Goal: Task Accomplishment & Management: Use online tool/utility

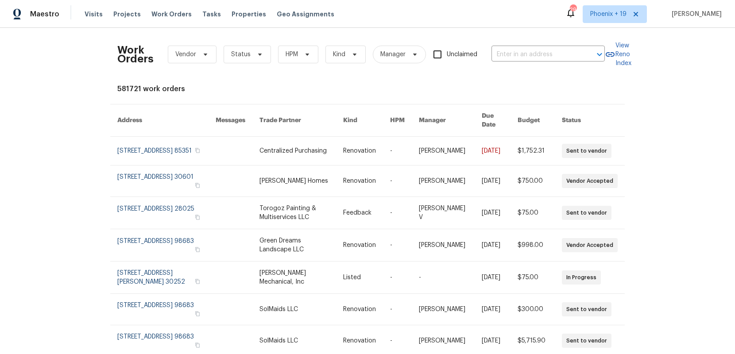
click at [467, 54] on span "Unclaimed" at bounding box center [462, 54] width 31 height 9
click at [447, 54] on input "Unclaimed" at bounding box center [437, 54] width 19 height 19
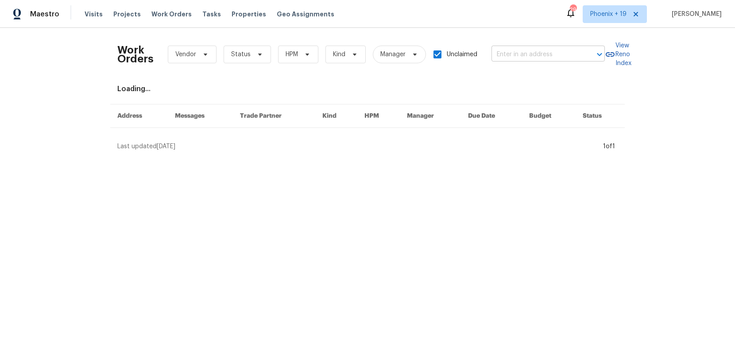
click at [507, 54] on input "text" at bounding box center [536, 55] width 89 height 14
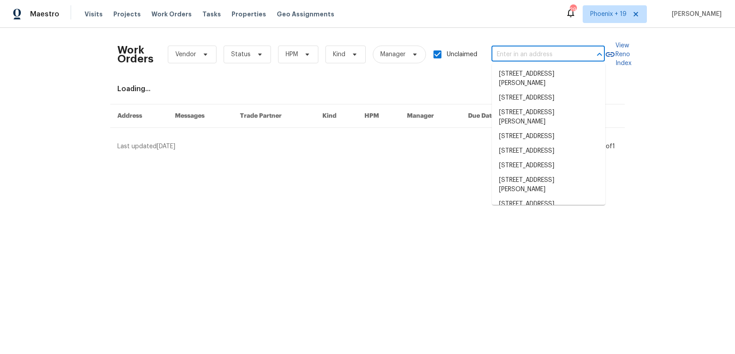
drag, startPoint x: 465, startPoint y: 54, endPoint x: 472, endPoint y: 55, distance: 7.6
click at [465, 55] on span "Unclaimed" at bounding box center [462, 54] width 31 height 9
click at [447, 55] on input "Unclaimed" at bounding box center [437, 54] width 19 height 19
checkbox input "false"
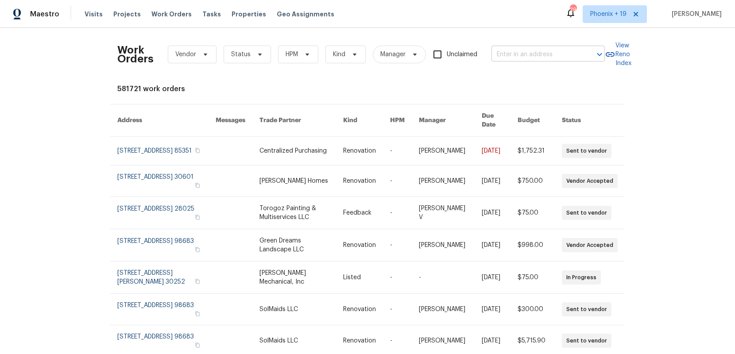
click at [522, 55] on input "text" at bounding box center [536, 55] width 89 height 14
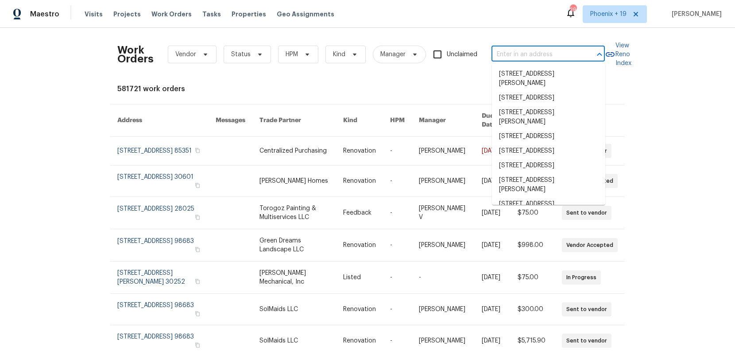
paste input "[STREET_ADDRESS]"
type input "[STREET_ADDRESS]"
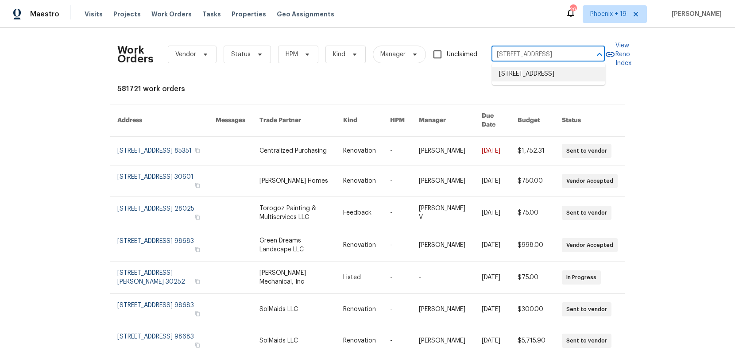
click at [530, 77] on li "[STREET_ADDRESS]" at bounding box center [548, 74] width 113 height 15
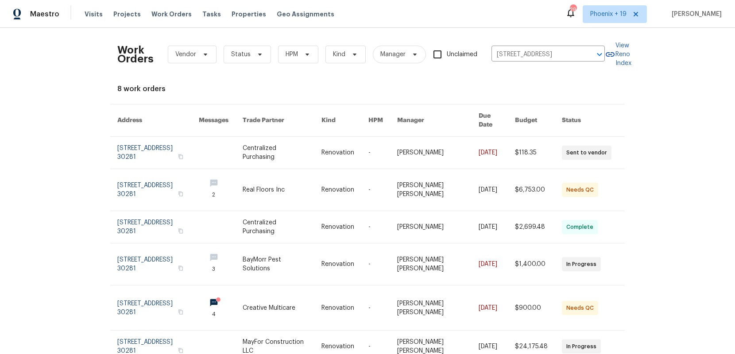
click at [302, 154] on link at bounding box center [282, 153] width 79 height 32
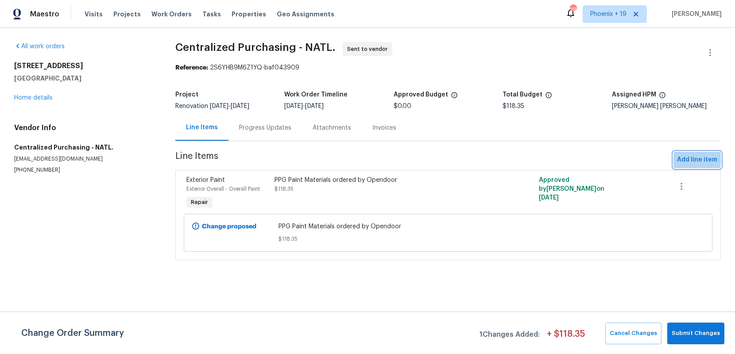
click at [687, 159] on span "Add line item" at bounding box center [697, 160] width 40 height 11
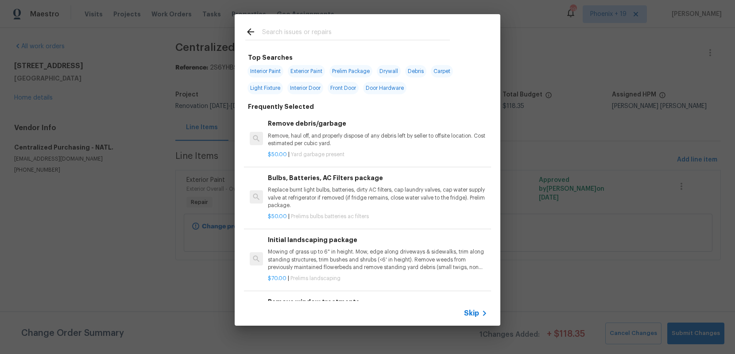
click at [300, 39] on input "text" at bounding box center [356, 33] width 188 height 13
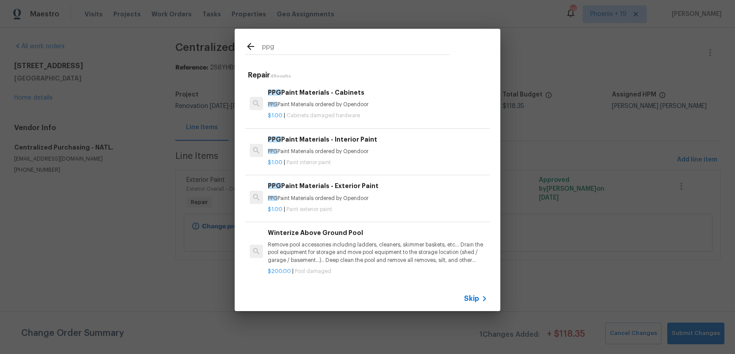
type input "ppg"
click at [376, 148] on p "PPG Paint Materials ordered by Opendoor" at bounding box center [378, 152] width 220 height 8
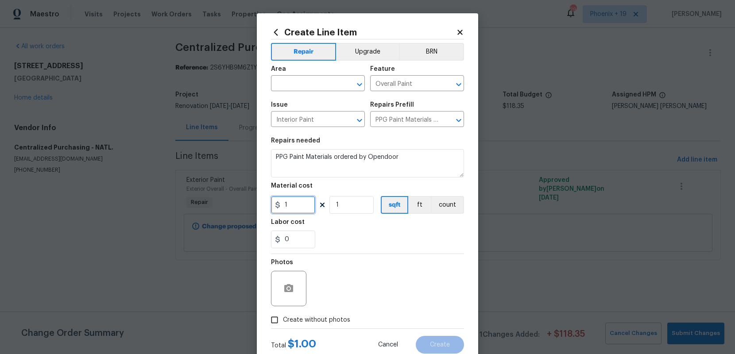
drag, startPoint x: 295, startPoint y: 207, endPoint x: 269, endPoint y: 203, distance: 26.8
click at [269, 203] on div "Create Line Item Repair Upgrade BRN Area ​ Feature Overall Paint ​ Issue Interi…" at bounding box center [367, 190] width 221 height 355
type input "50.8"
click at [285, 87] on input "text" at bounding box center [305, 85] width 69 height 14
type input "Exterior Overall"
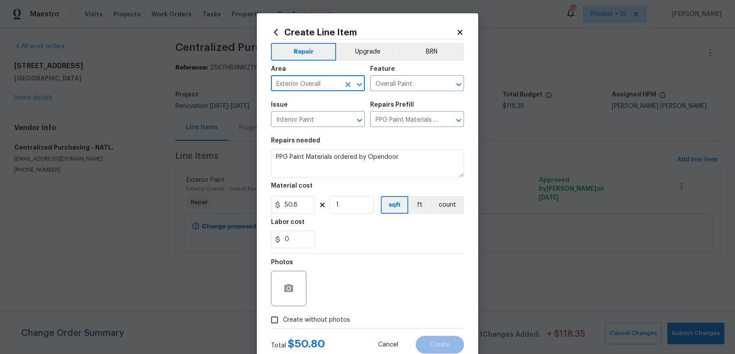
drag, startPoint x: 322, startPoint y: 320, endPoint x: 324, endPoint y: 312, distance: 7.7
click at [323, 317] on span "Create without photos" at bounding box center [316, 320] width 67 height 9
click at [283, 317] on input "Create without photos" at bounding box center [274, 320] width 17 height 17
checkbox input "true"
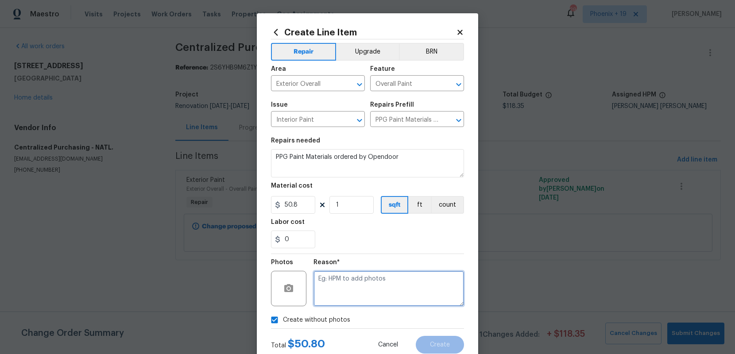
click at [331, 295] on textarea at bounding box center [389, 288] width 151 height 35
type textarea "NA"
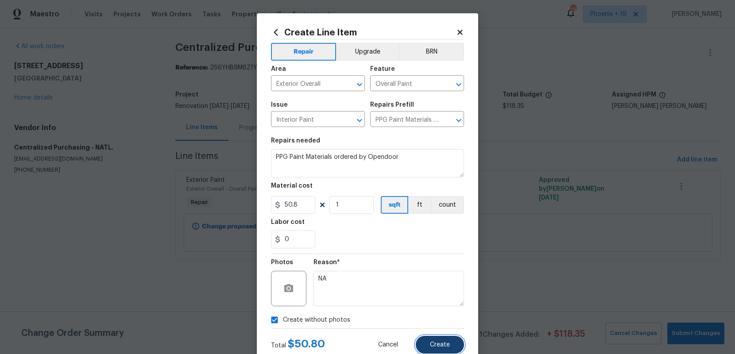
click at [443, 338] on button "Create" at bounding box center [440, 345] width 48 height 18
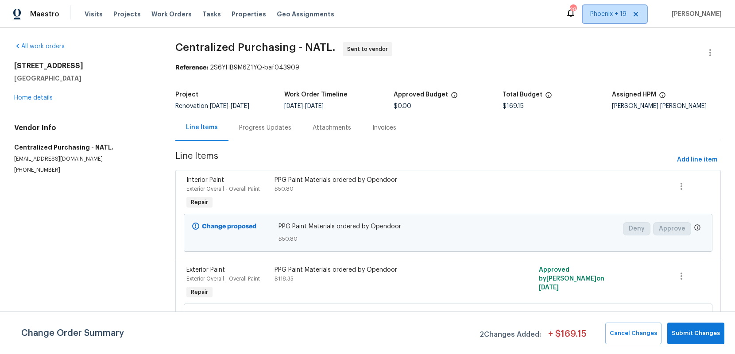
click at [626, 14] on span "Phoenix + 19" at bounding box center [608, 14] width 36 height 9
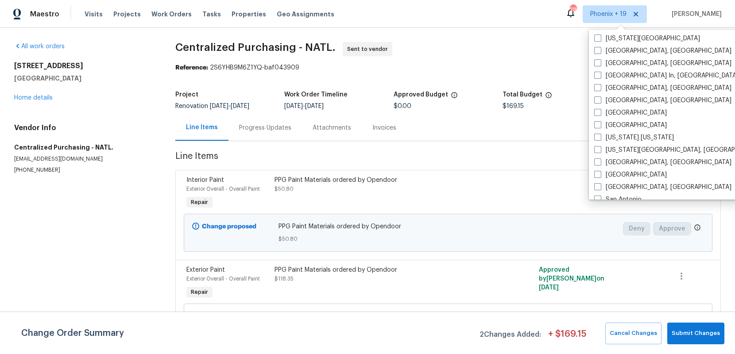
scroll to position [511, 0]
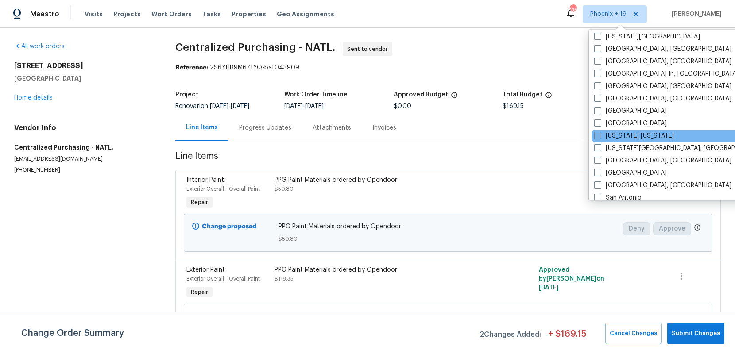
click at [618, 138] on label "[US_STATE] [US_STATE]" at bounding box center [634, 136] width 80 height 9
click at [600, 137] on input "[US_STATE] [US_STATE]" at bounding box center [597, 135] width 6 height 6
checkbox input "true"
click at [171, 14] on span "Work Orders" at bounding box center [171, 14] width 40 height 9
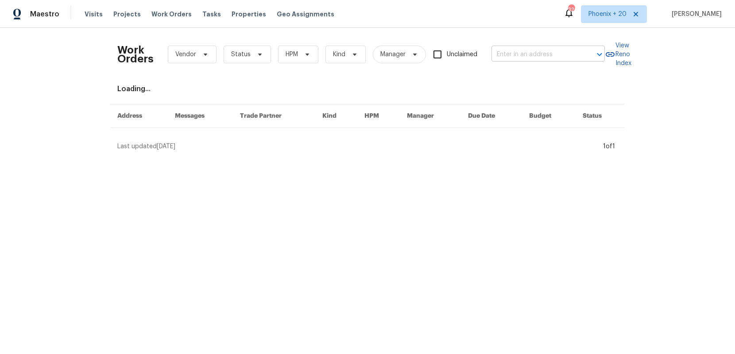
click at [500, 50] on input "text" at bounding box center [536, 55] width 89 height 14
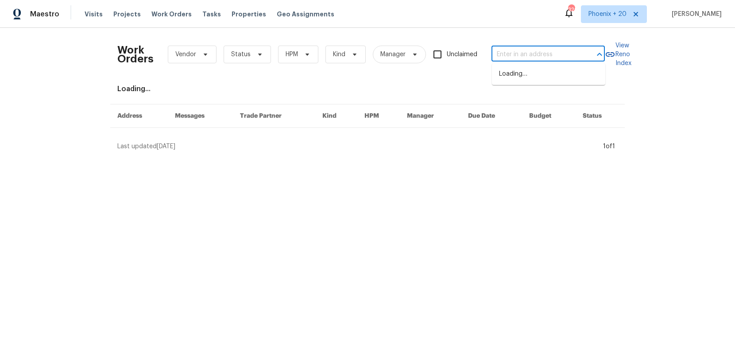
paste input "[STREET_ADDRESS]"
type input "[STREET_ADDRESS]"
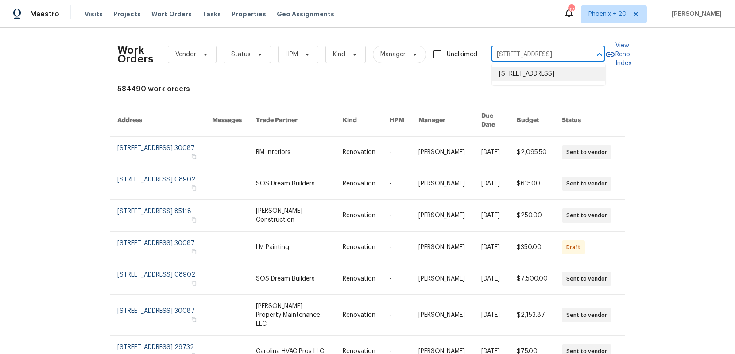
click at [518, 74] on li "[STREET_ADDRESS]" at bounding box center [548, 74] width 113 height 15
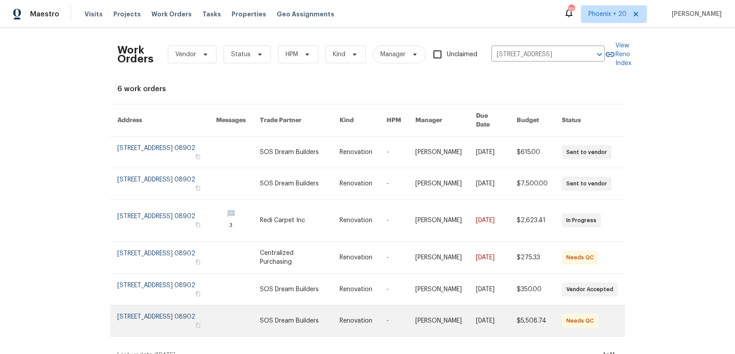
scroll to position [8, 0]
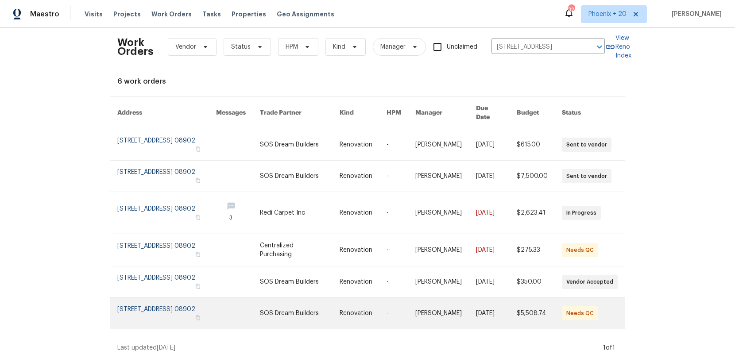
click at [317, 305] on link at bounding box center [300, 313] width 80 height 31
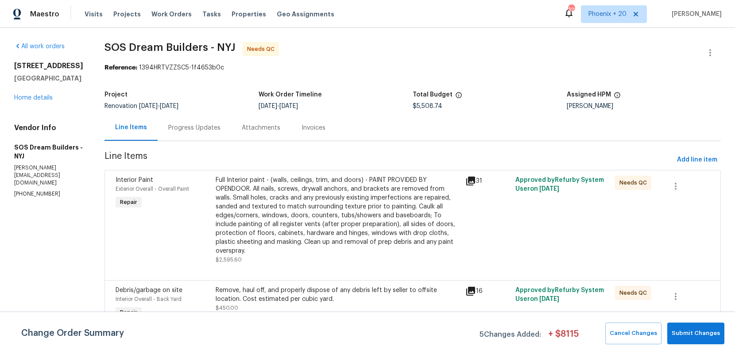
click at [31, 98] on div "[STREET_ADDRESS] Home details" at bounding box center [48, 82] width 69 height 41
click at [32, 102] on div "[STREET_ADDRESS] Home details" at bounding box center [48, 82] width 69 height 41
drag, startPoint x: 14, startPoint y: 101, endPoint x: 23, endPoint y: 104, distance: 9.5
click at [16, 101] on div "[STREET_ADDRESS] Home details" at bounding box center [48, 82] width 69 height 41
click at [23, 101] on link "Home details" at bounding box center [33, 98] width 39 height 6
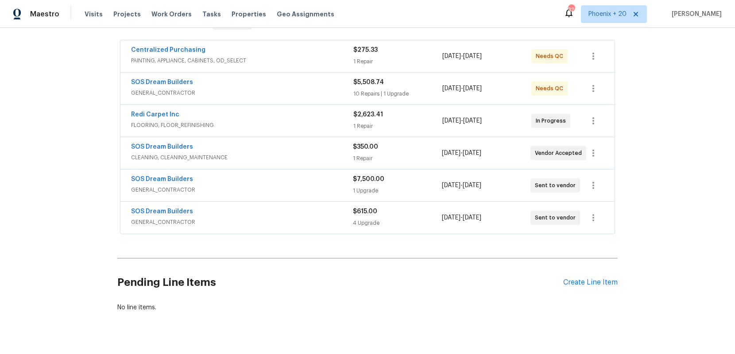
scroll to position [176, 0]
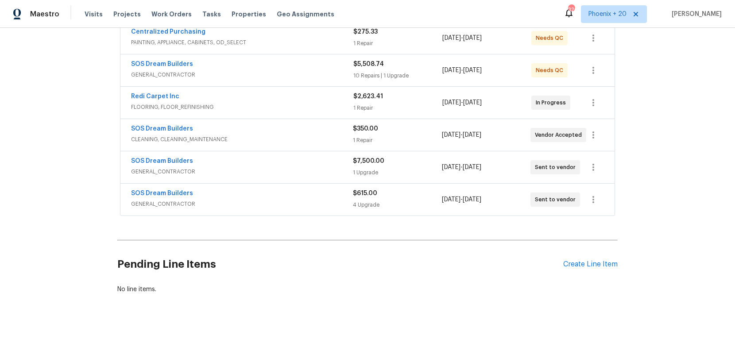
click at [573, 254] on div "Pending Line Items Create Line Item" at bounding box center [367, 264] width 501 height 41
click at [576, 262] on div "Create Line Item" at bounding box center [590, 264] width 54 height 8
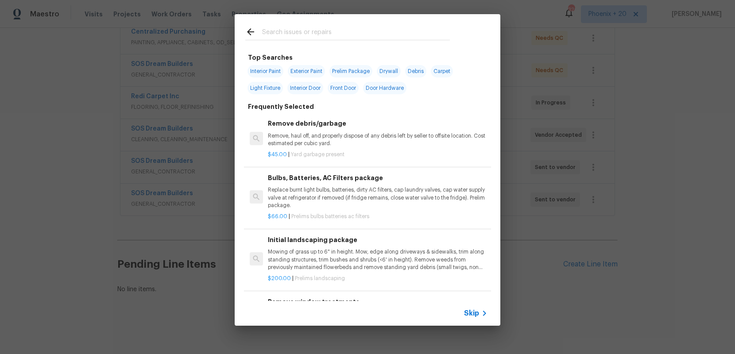
click at [177, 58] on div "Top Searches Interior Paint Exterior Paint Prelim Package Drywall Debris Carpet…" at bounding box center [367, 170] width 735 height 340
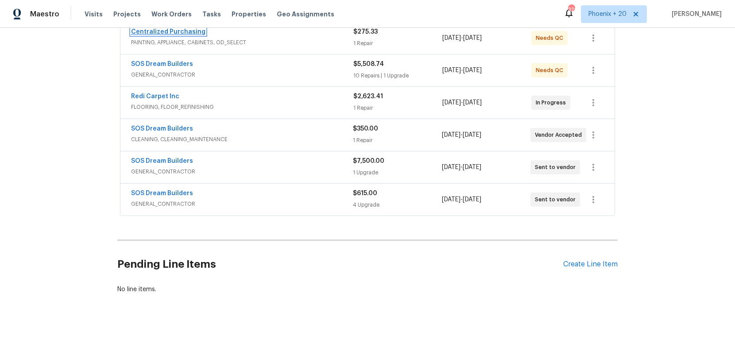
click at [175, 34] on link "Centralized Purchasing" at bounding box center [168, 32] width 74 height 6
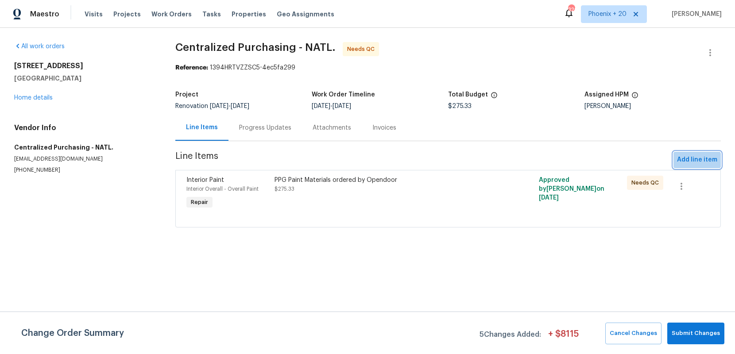
click at [687, 165] on span "Add line item" at bounding box center [697, 160] width 40 height 11
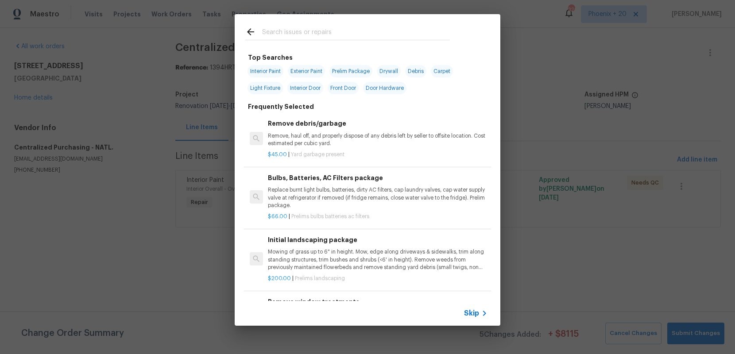
drag, startPoint x: 335, startPoint y: 44, endPoint x: 329, endPoint y: 32, distance: 13.3
click at [333, 42] on div at bounding box center [348, 31] width 226 height 35
click at [329, 32] on input "text" at bounding box center [356, 33] width 188 height 13
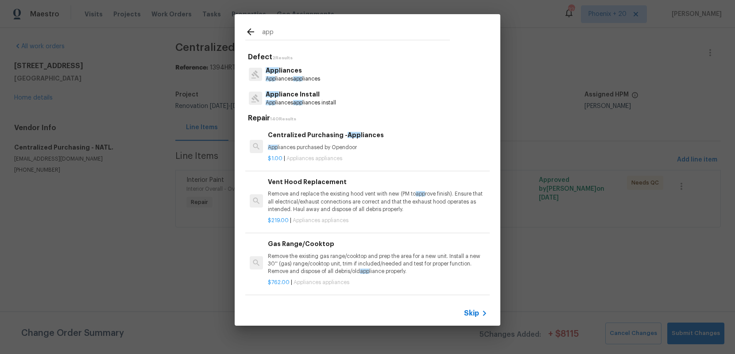
type input "app"
click at [365, 144] on p "App liances purchased by Opendoor" at bounding box center [378, 148] width 220 height 8
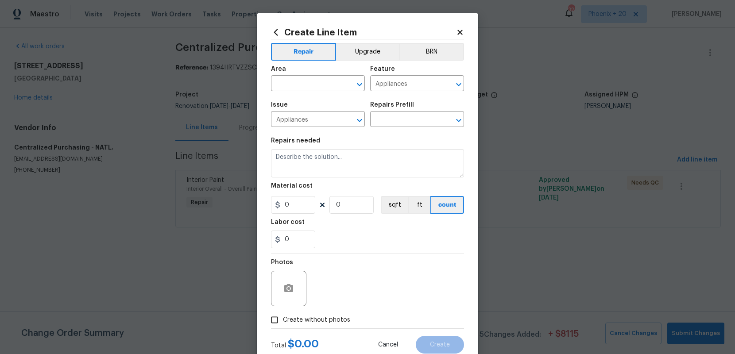
type input "Centralized Purchasing - Appliances $1.00"
type textarea "Appliances purchased by Opendoor"
type input "1"
drag, startPoint x: 310, startPoint y: 200, endPoint x: 306, endPoint y: 207, distance: 8.7
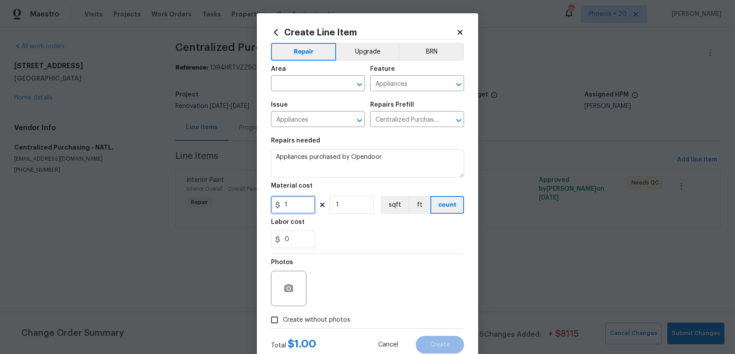
click at [310, 201] on input "1" at bounding box center [293, 205] width 44 height 18
drag, startPoint x: 306, startPoint y: 207, endPoint x: 271, endPoint y: 209, distance: 35.0
click at [271, 209] on input "1" at bounding box center [293, 205] width 44 height 18
type input "820.36"
click at [295, 88] on input "text" at bounding box center [305, 85] width 69 height 14
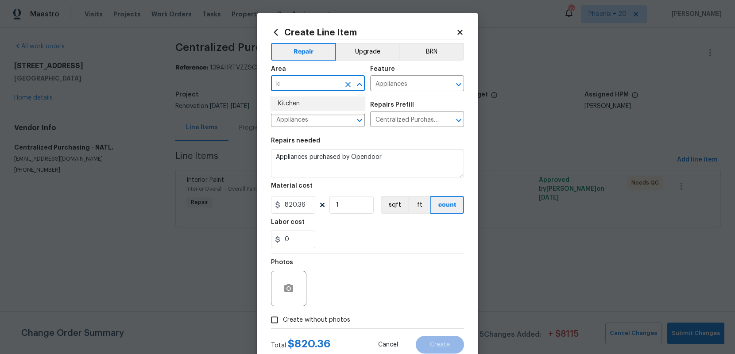
click at [296, 102] on li "Kitchen" at bounding box center [318, 104] width 94 height 15
type input "Kitchen"
click at [318, 313] on label "Create without photos" at bounding box center [308, 320] width 84 height 17
click at [283, 313] on input "Create without photos" at bounding box center [274, 320] width 17 height 17
checkbox input "true"
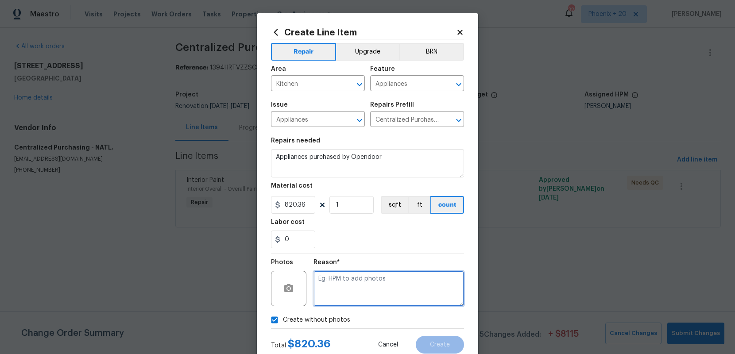
click at [331, 297] on textarea at bounding box center [389, 288] width 151 height 35
type textarea "NA"
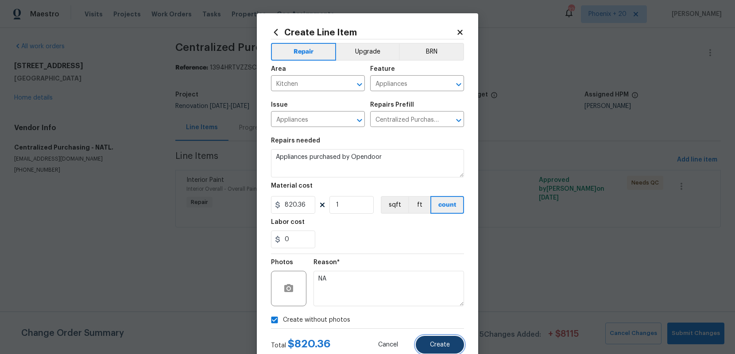
click at [451, 345] on button "Create" at bounding box center [440, 345] width 48 height 18
